Goal: Transaction & Acquisition: Purchase product/service

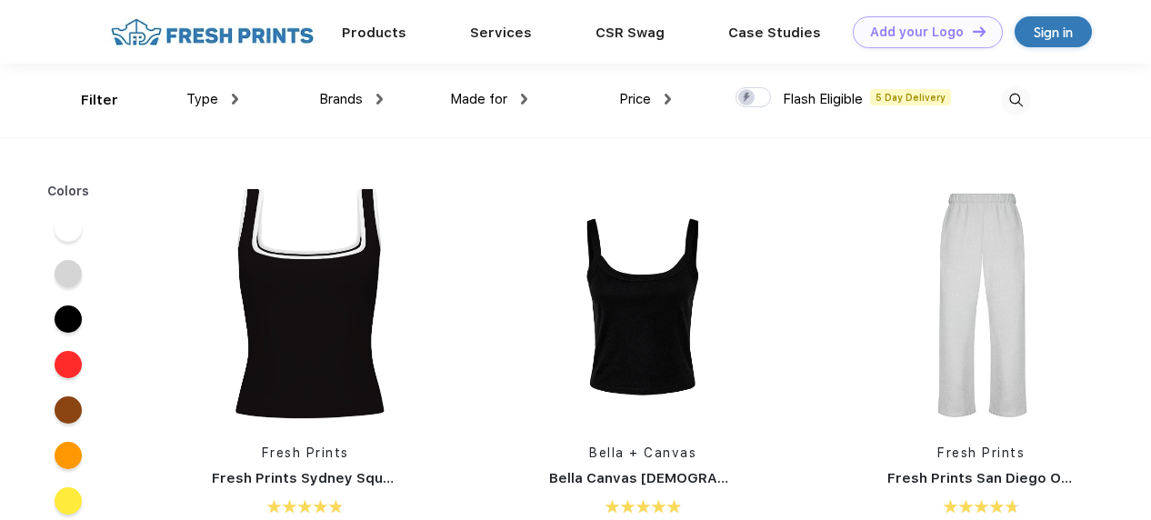
scroll to position [1, 0]
click at [391, 37] on link "Products" at bounding box center [374, 31] width 65 height 16
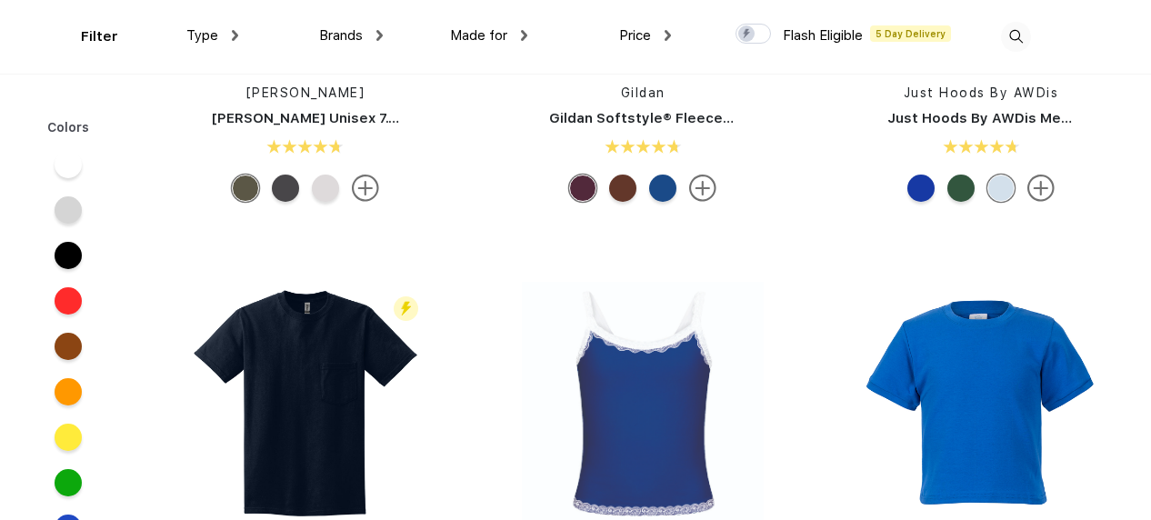
scroll to position [7164, 0]
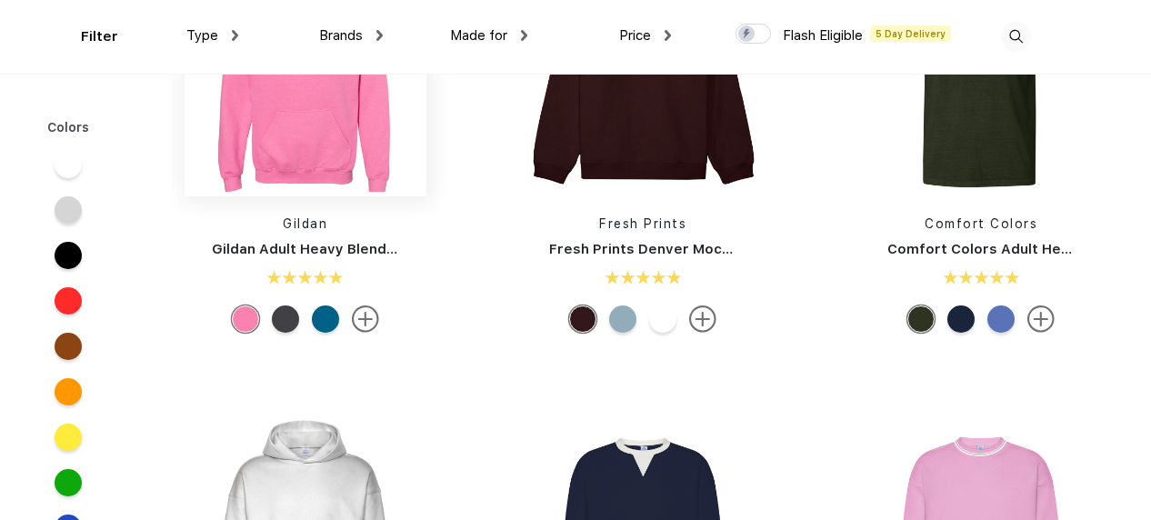
scroll to position [160, 0]
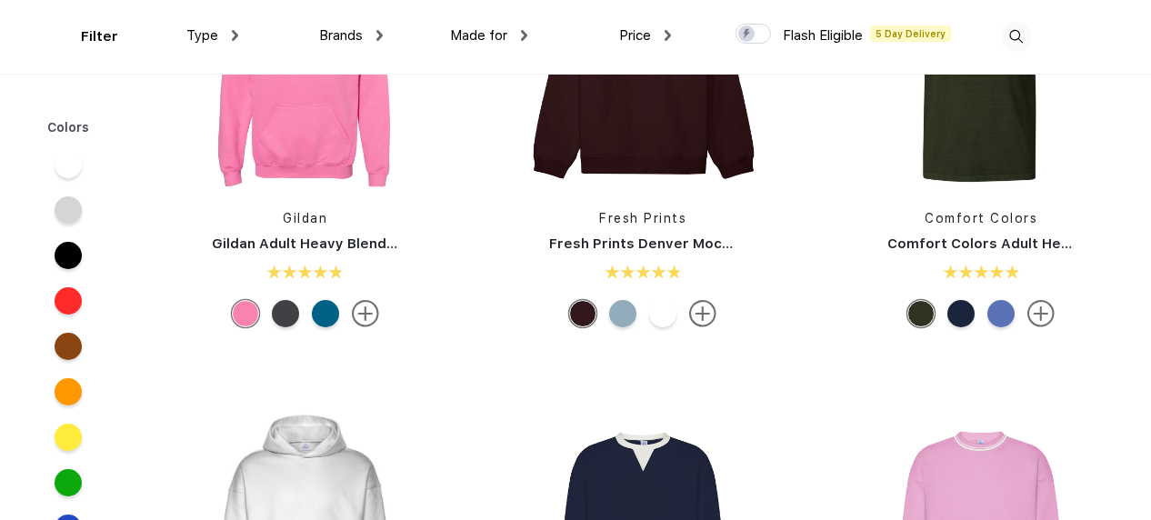
click at [375, 313] on img at bounding box center [365, 313] width 27 height 27
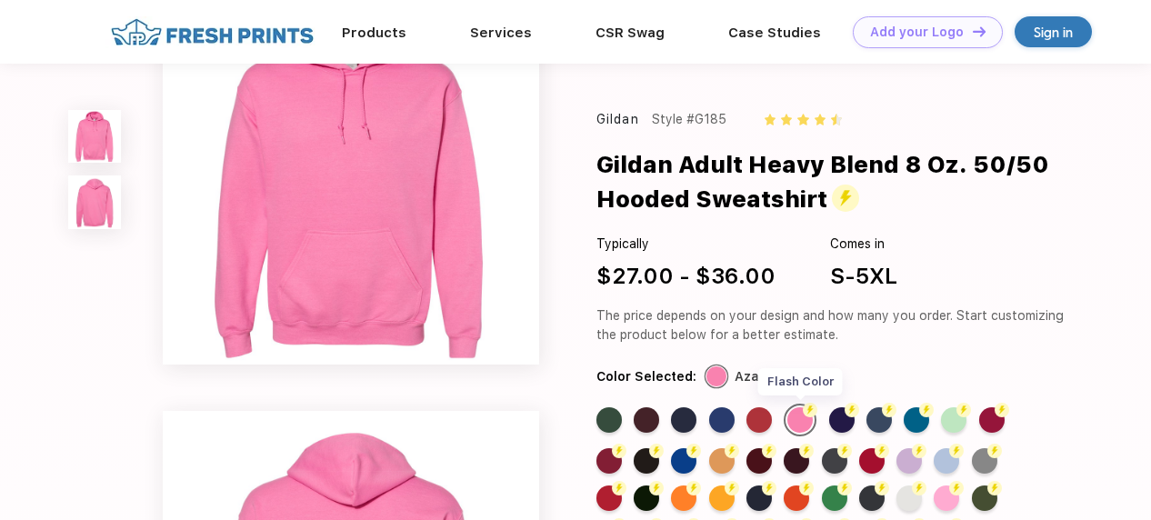
scroll to position [171, 0]
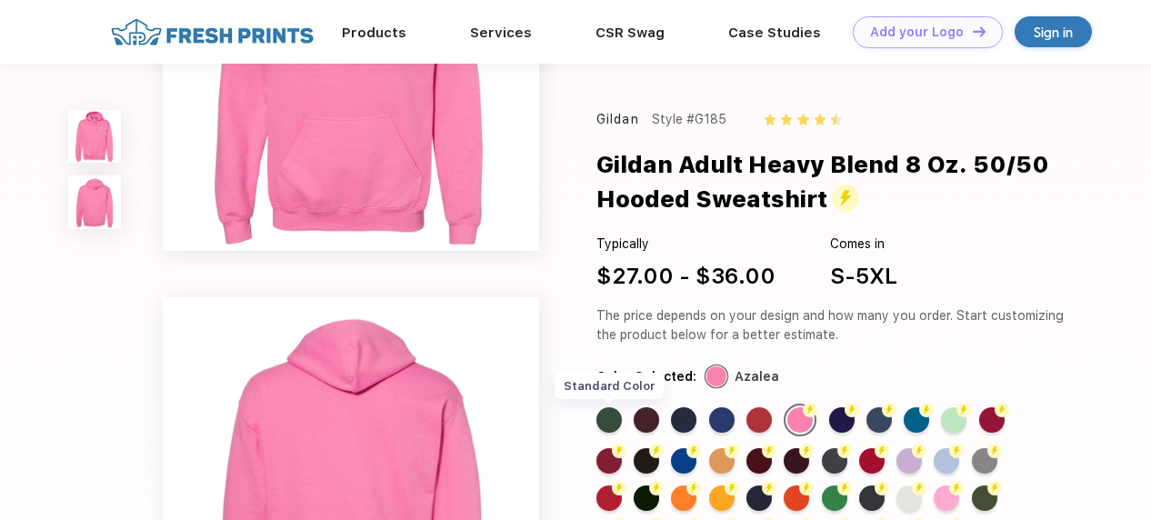
click at [616, 422] on div "Standard Color" at bounding box center [608, 419] width 25 height 25
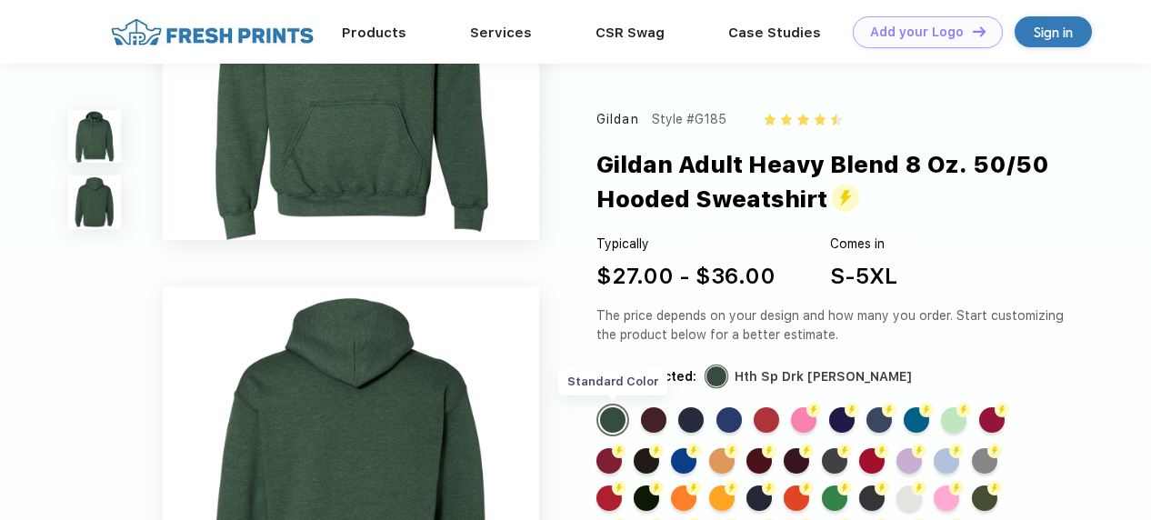
scroll to position [0, 0]
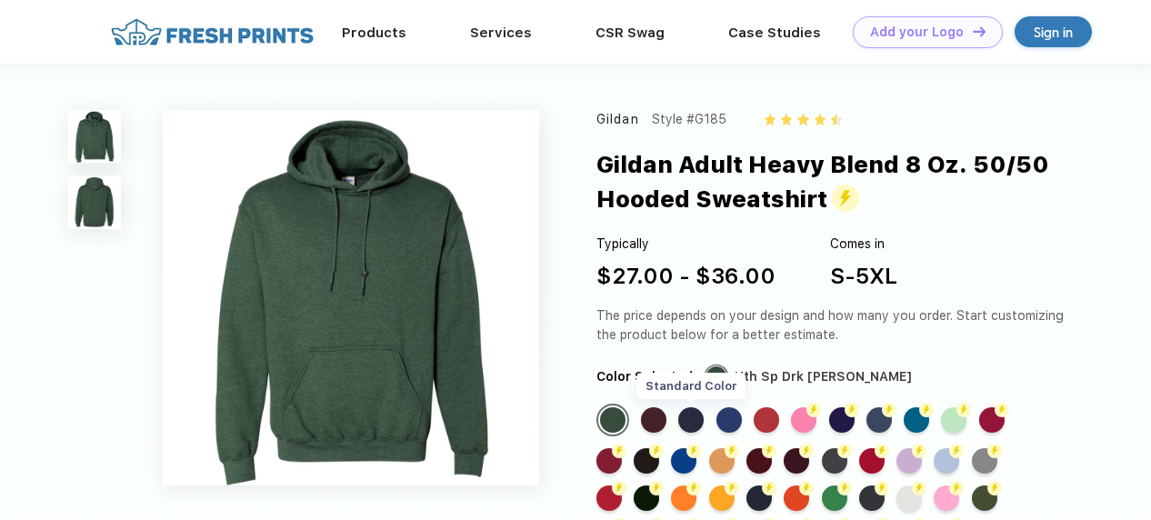
click at [693, 422] on div "Standard Color" at bounding box center [690, 419] width 25 height 25
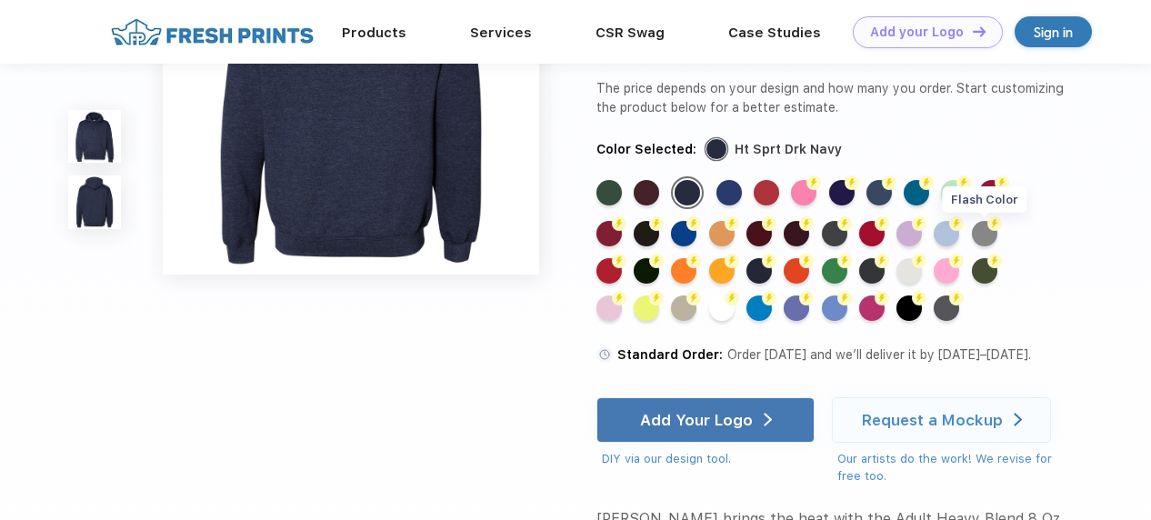
scroll to position [606, 0]
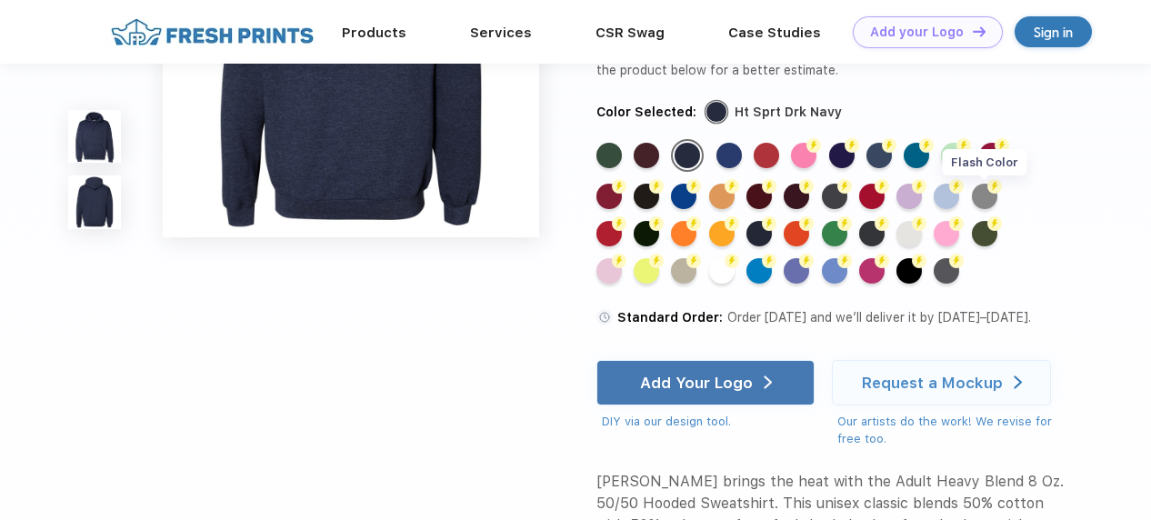
click at [983, 208] on div "Flash Color" at bounding box center [984, 195] width 25 height 25
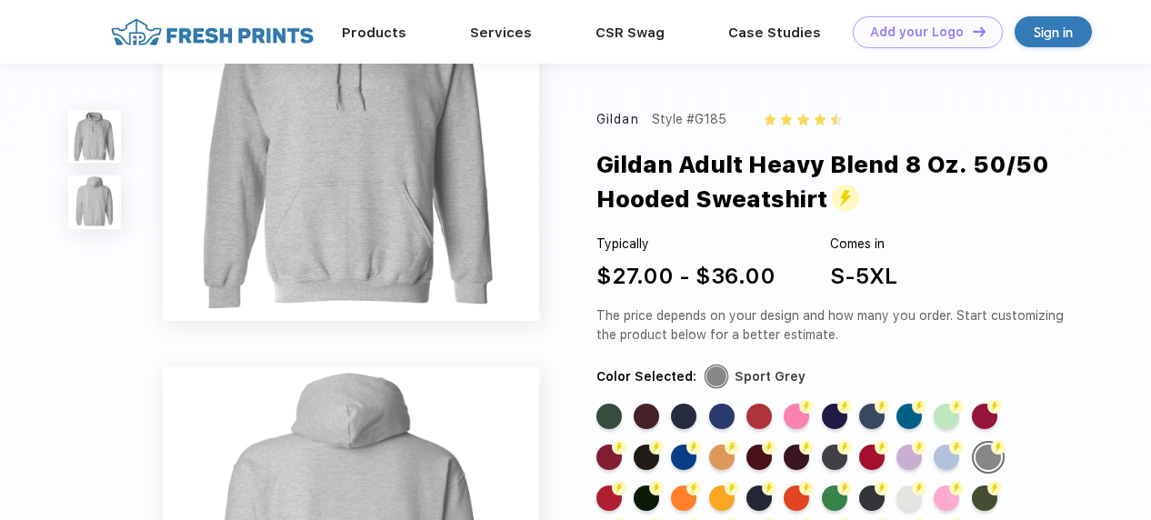
scroll to position [0, 0]
